Goal: Task Accomplishment & Management: Complete application form

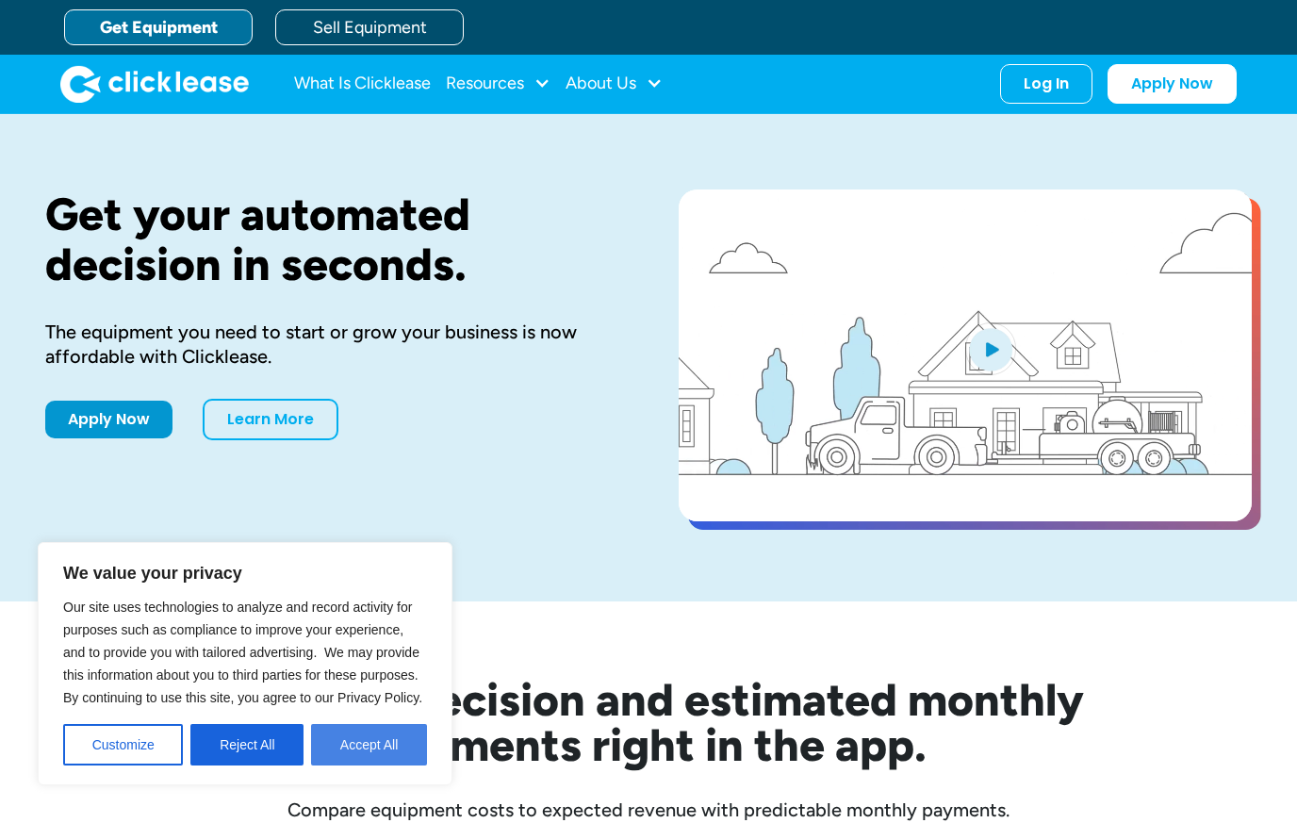
click at [371, 746] on button "Accept All" at bounding box center [369, 744] width 116 height 41
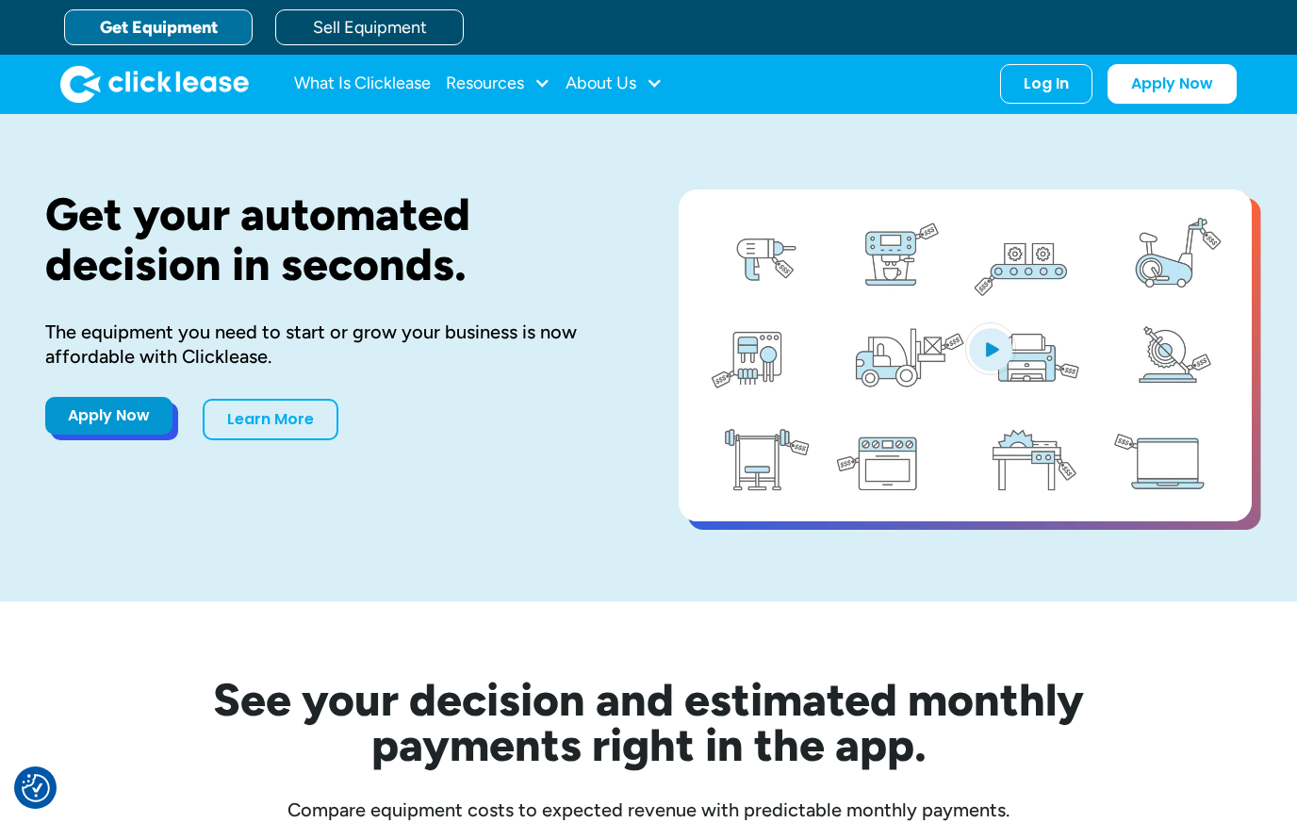
click at [90, 424] on link "Apply Now" at bounding box center [108, 416] width 127 height 38
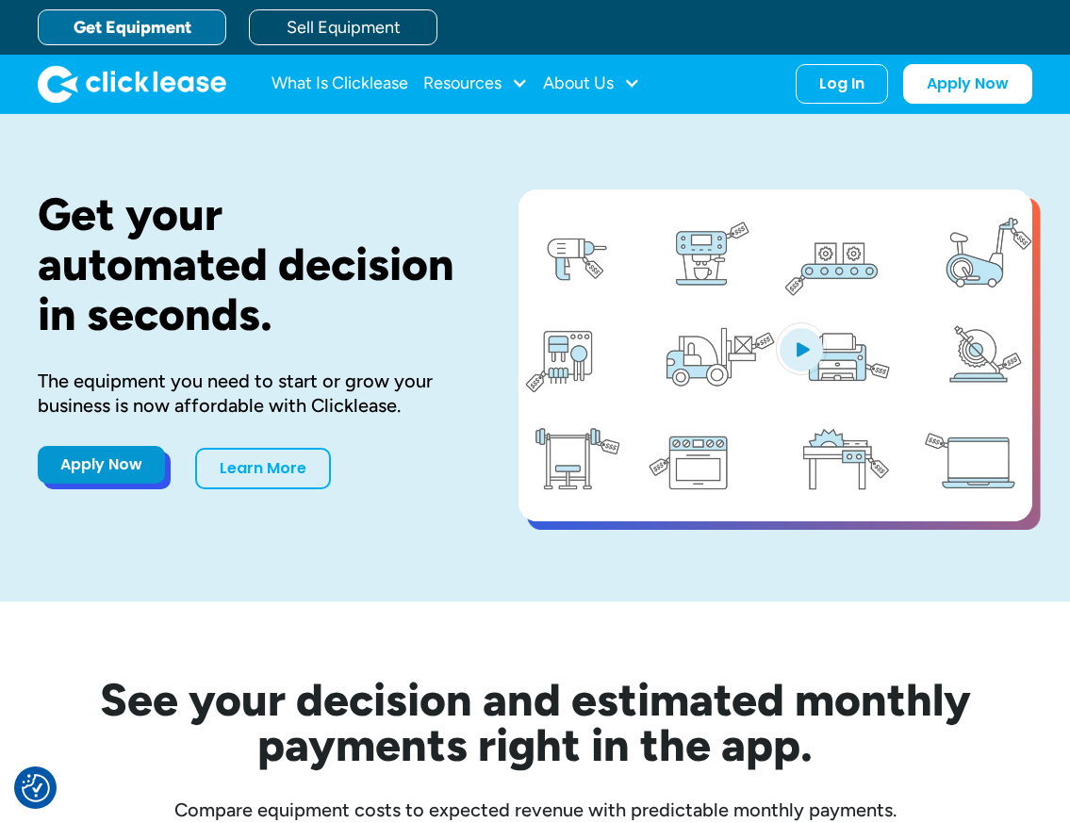
click at [82, 463] on link "Apply Now" at bounding box center [101, 465] width 127 height 38
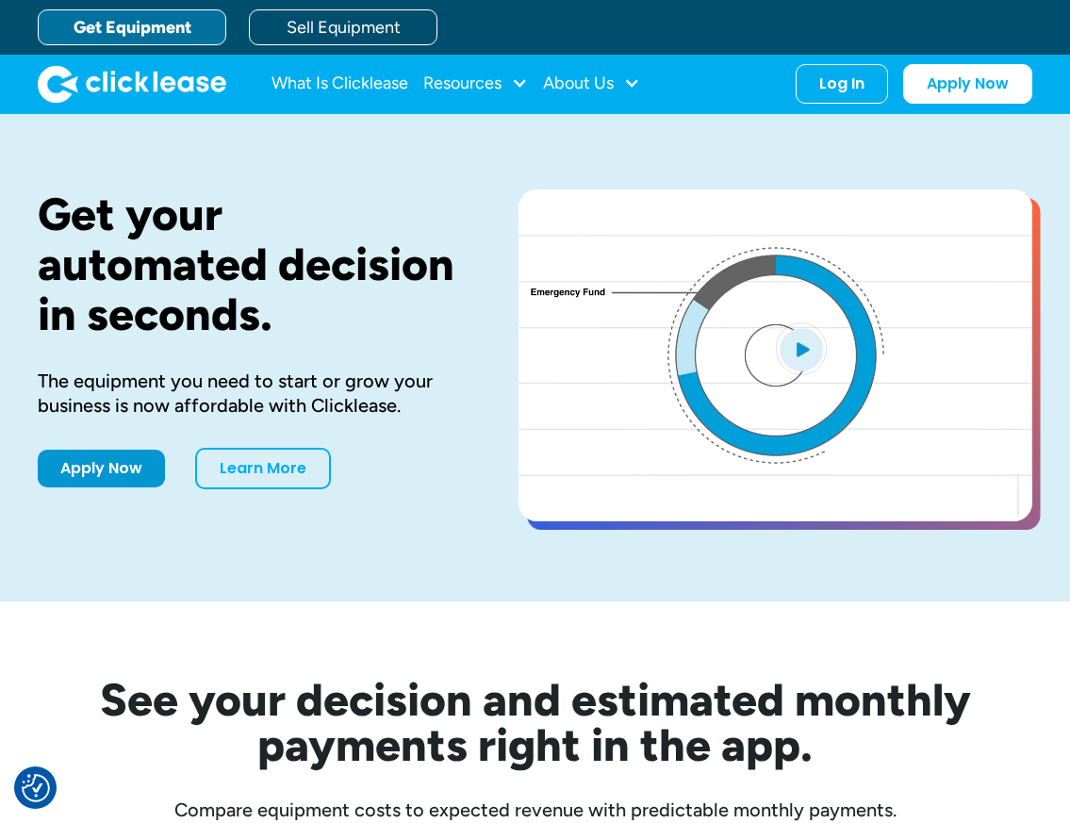
click at [261, 606] on div "See your decision and estimated monthly payments right in the app. Compare equi…" at bounding box center [535, 724] width 995 height 245
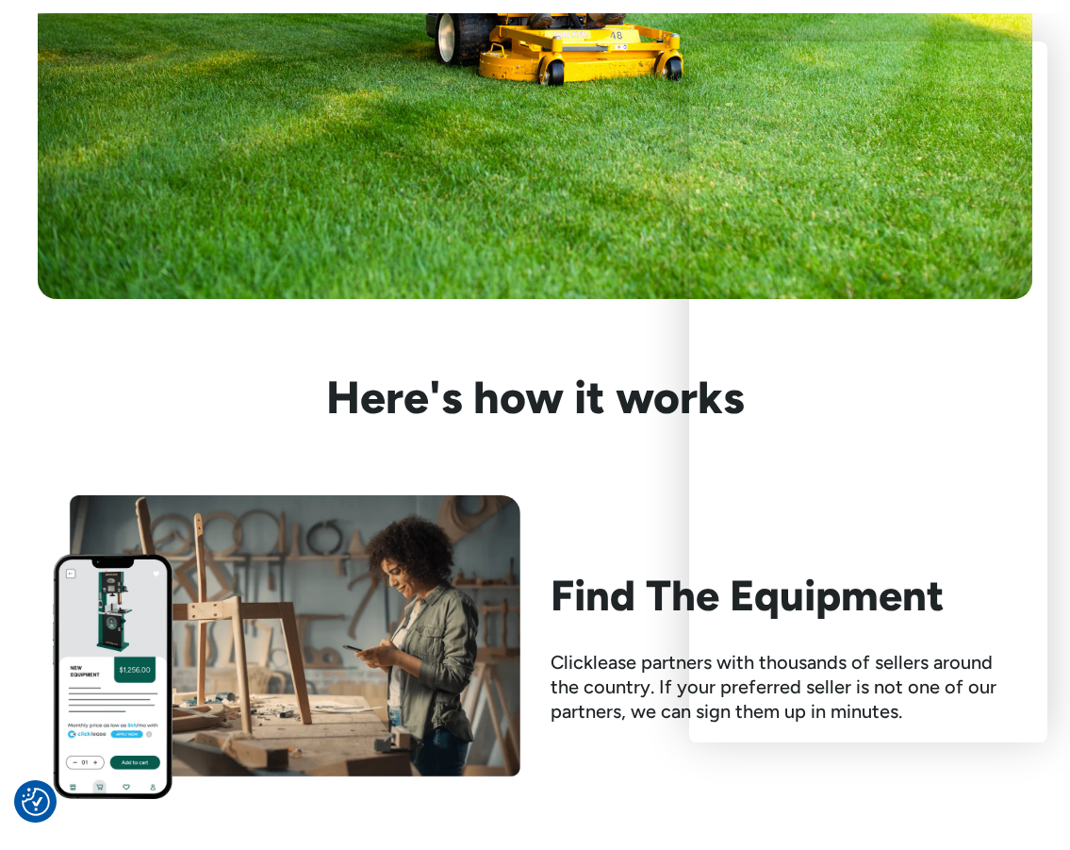
scroll to position [1367, 0]
